Goal: Book appointment/travel/reservation

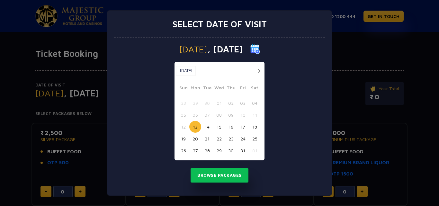
click at [193, 151] on button "27" at bounding box center [195, 150] width 12 height 12
click at [216, 176] on button "Browse Packages" at bounding box center [219, 175] width 58 height 15
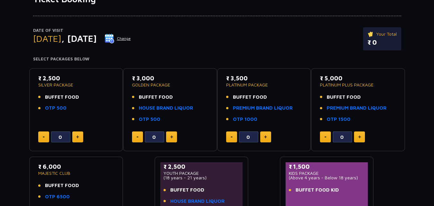
scroll to position [64, 0]
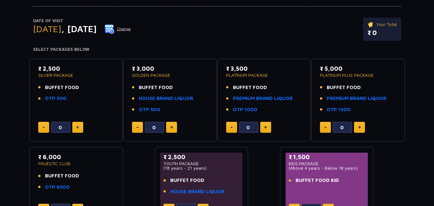
click at [79, 128] on img at bounding box center [77, 127] width 3 height 3
type input "2"
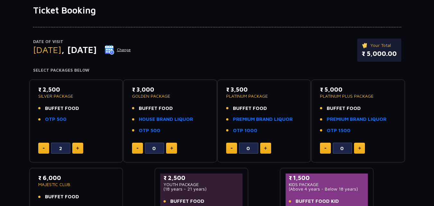
scroll to position [32, 0]
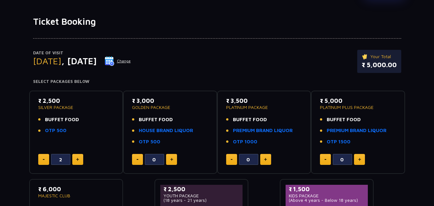
drag, startPoint x: 37, startPoint y: 100, endPoint x: 66, endPoint y: 132, distance: 43.4
click at [66, 132] on div "₹ 2,500 SILVER PACKAGE BUFFET FOOD OTP 500 2" at bounding box center [76, 132] width 82 height 72
click at [104, 101] on p "₹ 2,500" at bounding box center [76, 100] width 76 height 9
